Goal: Task Accomplishment & Management: Use online tool/utility

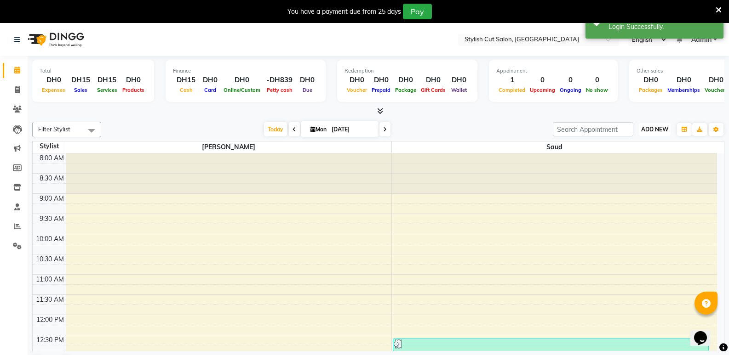
click at [644, 130] on span "ADD NEW" at bounding box center [654, 129] width 27 height 7
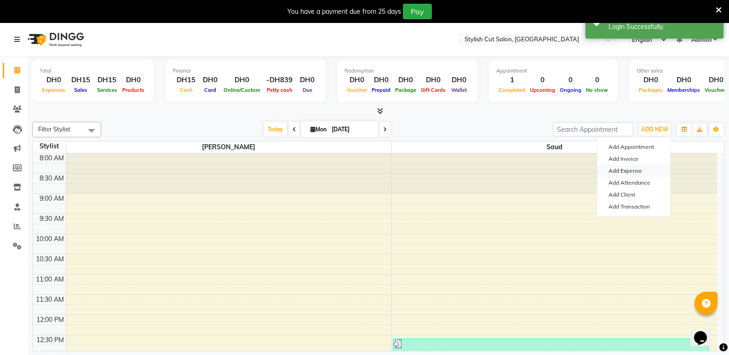
click at [624, 170] on link "Add Expense" at bounding box center [633, 171] width 73 height 12
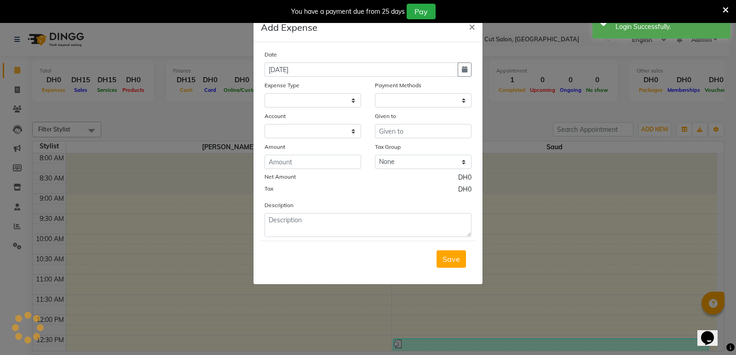
select select "1"
select select "7830"
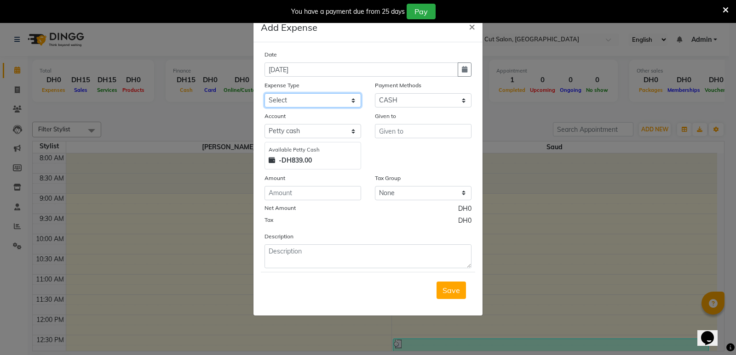
click at [354, 99] on select "Select Advance Salary Bank charges Car maintenance Cash transfer to bank Cash t…" at bounding box center [312, 100] width 97 height 14
select select "23840"
click at [264, 93] on select "Select Advance Salary Bank charges Car maintenance Cash transfer to bank Cash t…" at bounding box center [312, 100] width 97 height 14
click at [451, 133] on input "text" at bounding box center [423, 131] width 97 height 14
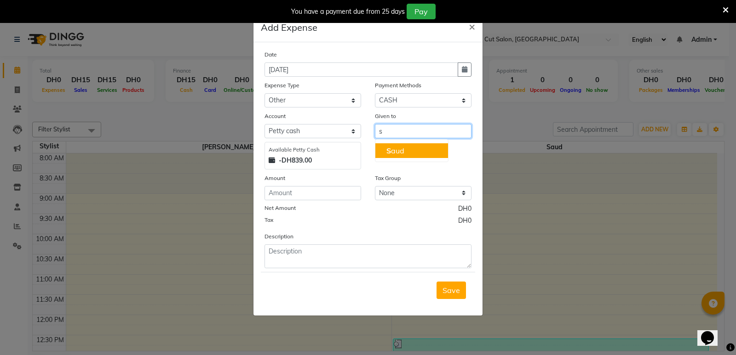
click at [425, 151] on button "S aud" at bounding box center [411, 150] width 73 height 15
type input "Saud"
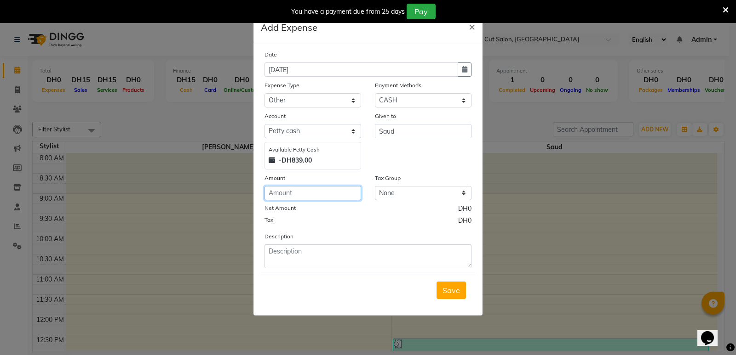
click at [341, 192] on input "number" at bounding box center [312, 193] width 97 height 14
type input "5"
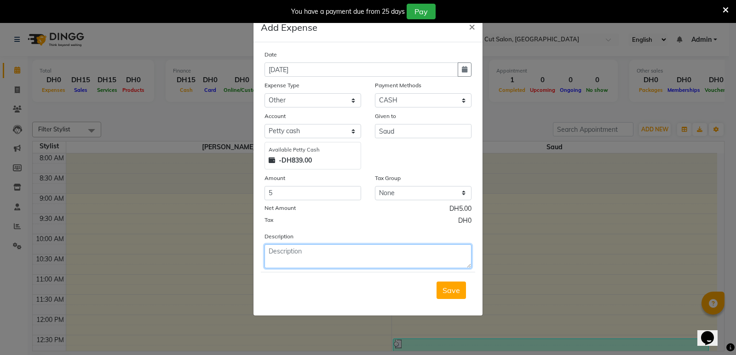
click at [332, 256] on textarea at bounding box center [367, 257] width 207 height 24
type textarea "for 2 juice"
click at [456, 293] on span "Save" at bounding box center [450, 290] width 17 height 9
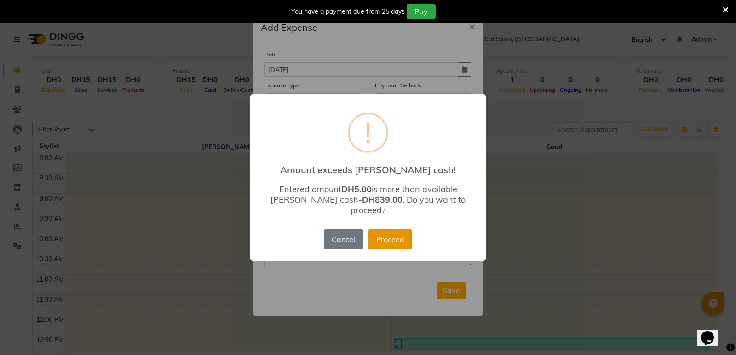
click at [399, 236] on button "Proceed" at bounding box center [390, 239] width 44 height 20
